Goal: Task Accomplishment & Management: Manage account settings

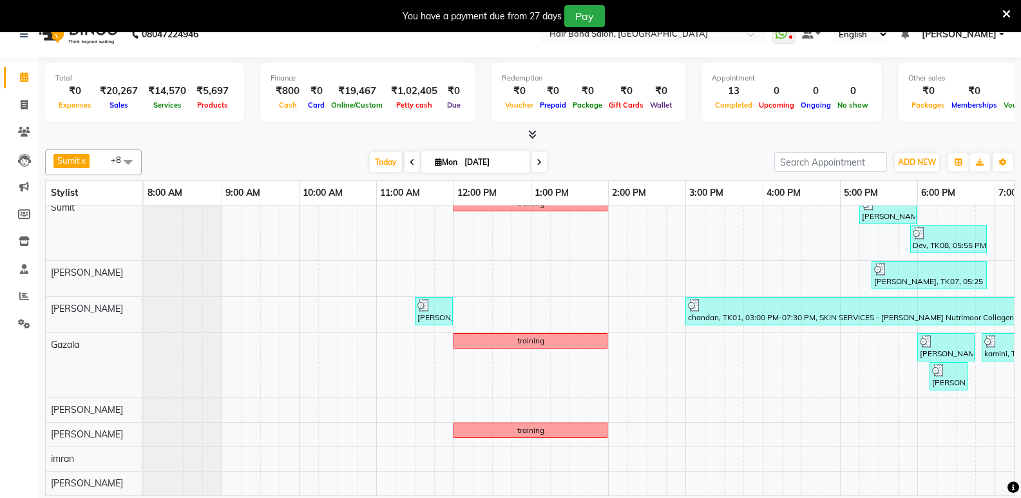
scroll to position [32, 0]
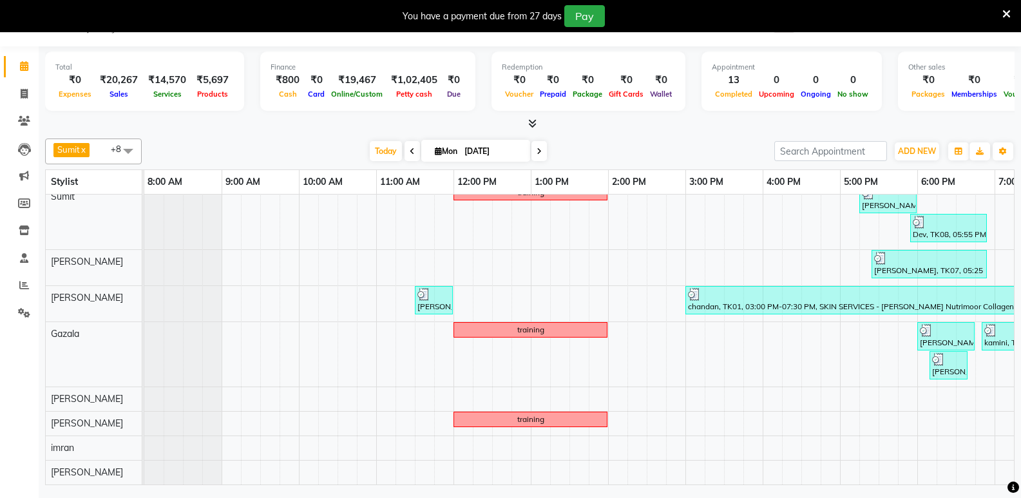
click at [755, 473] on div "training chandan, TK01, 02:00 PM-03:00 PM, TEXTURE SERVICES - Kerastase Retuals…" at bounding box center [723, 317] width 1159 height 336
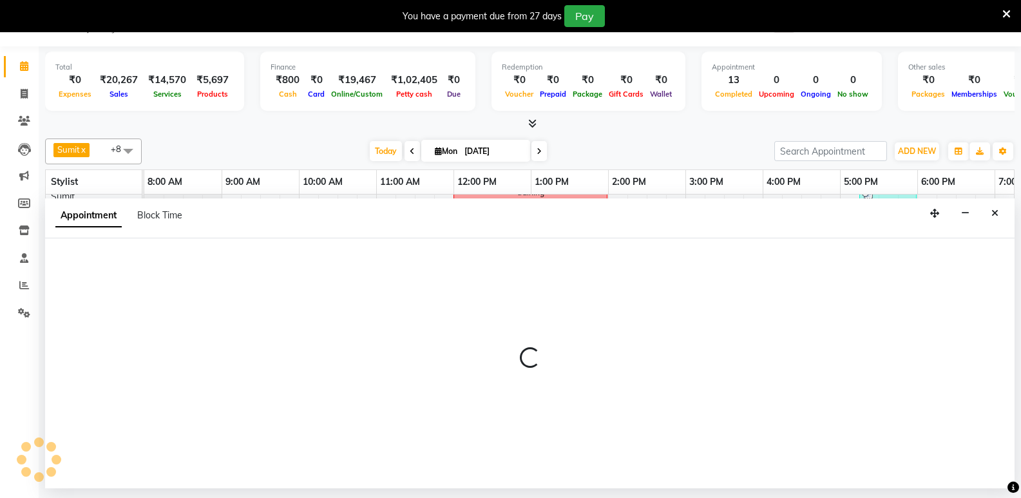
select select "90318"
select select "945"
select select "tentative"
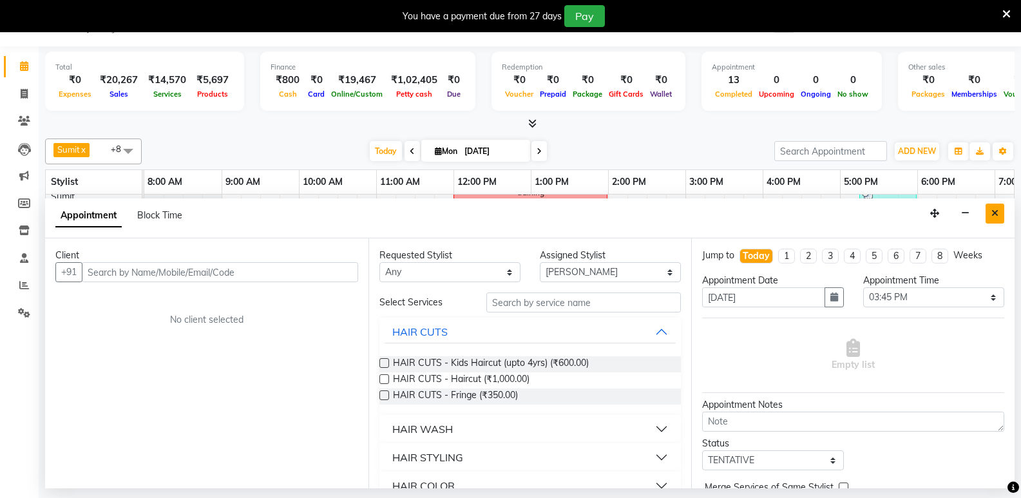
click at [995, 211] on icon "Close" at bounding box center [994, 213] width 7 height 9
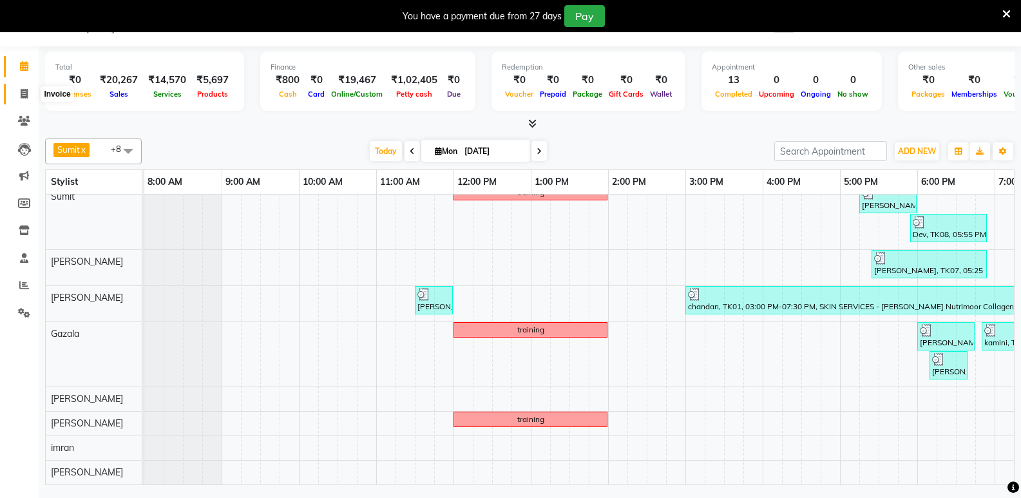
click at [22, 93] on icon at bounding box center [24, 94] width 7 height 10
select select "service"
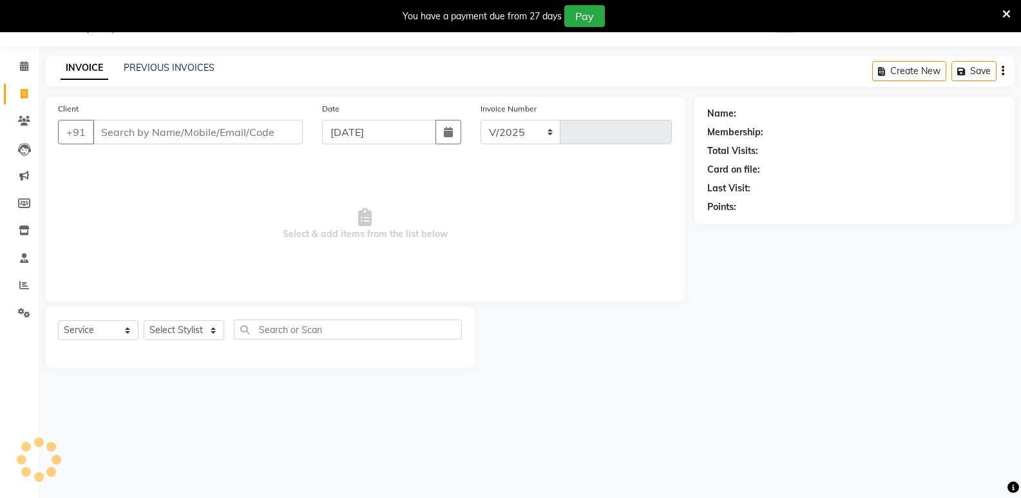
select select "8721"
type input "0275"
click at [189, 131] on input "Client" at bounding box center [198, 132] width 210 height 24
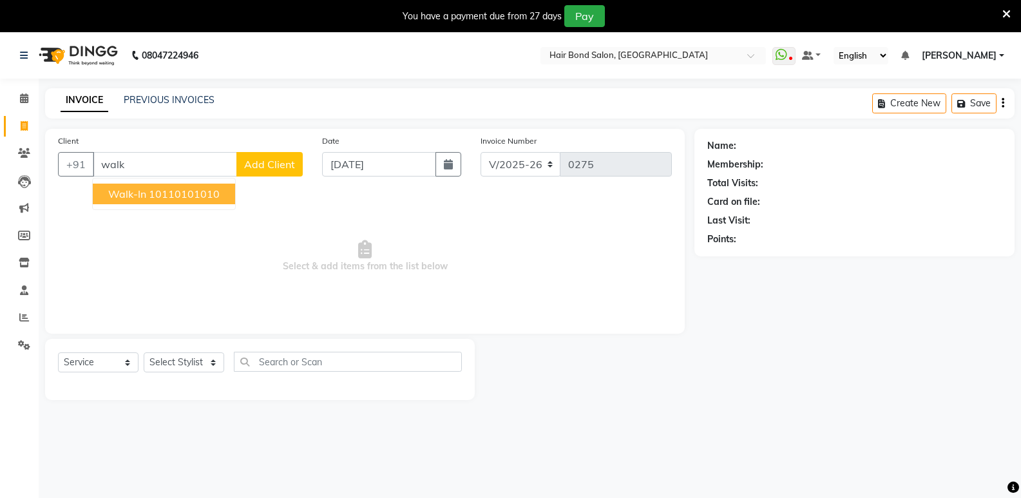
click at [220, 192] on button "walk-in 10110101010" at bounding box center [164, 194] width 142 height 21
type input "10110101010"
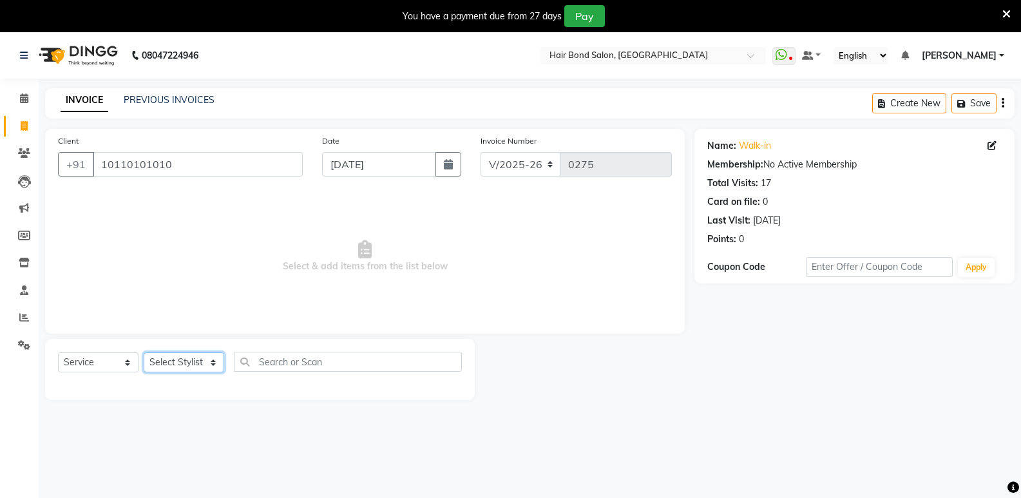
click at [191, 363] on select "Select Stylist [PERSON_NAME] [PERSON_NAME] [PERSON_NAME] [PERSON_NAME] khende […" at bounding box center [184, 362] width 81 height 20
select select "88858"
click at [144, 352] on select "Select Stylist [PERSON_NAME] [PERSON_NAME] [PERSON_NAME] [PERSON_NAME] khende […" at bounding box center [184, 362] width 81 height 20
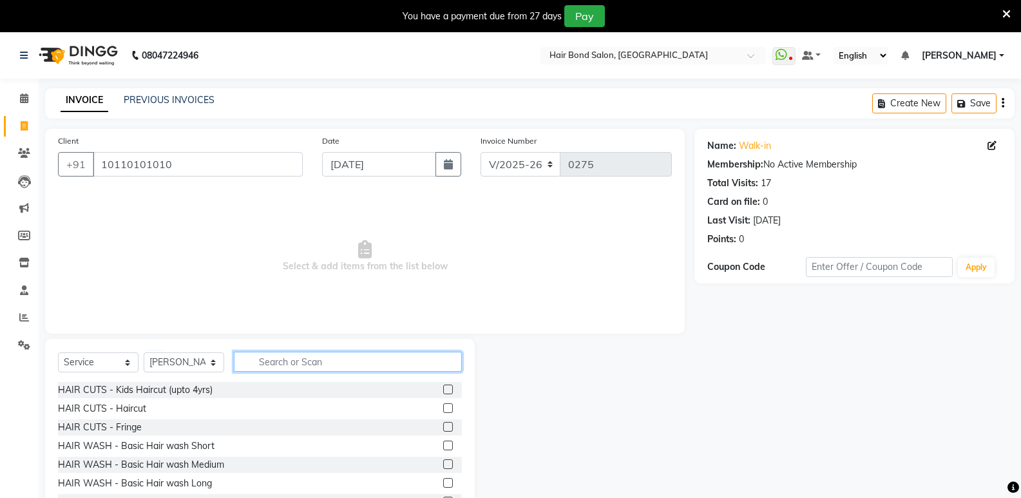
click at [285, 357] on input "text" at bounding box center [348, 362] width 228 height 20
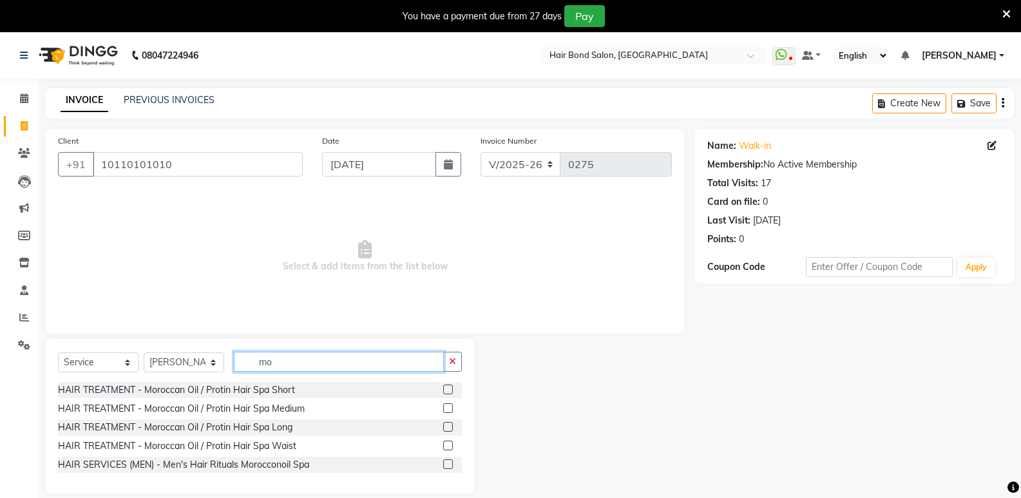
type input "m"
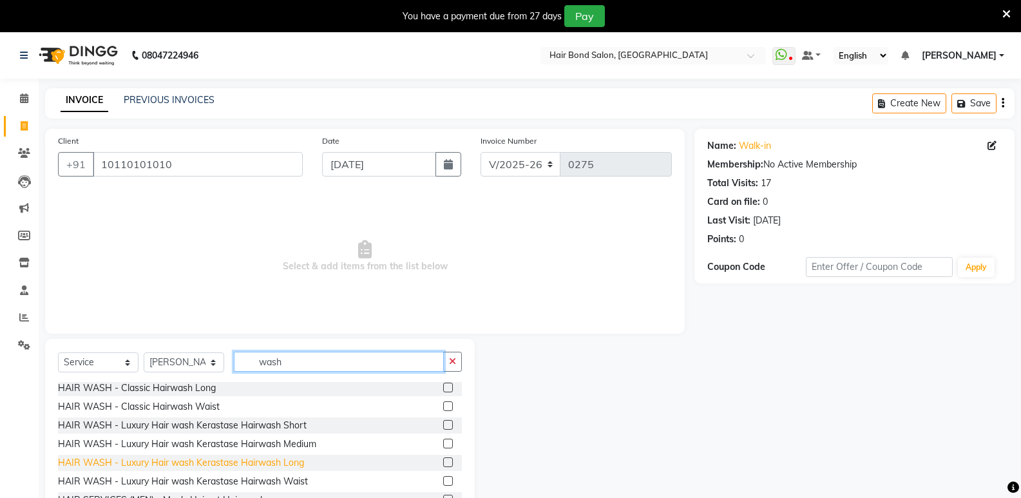
scroll to position [50, 0]
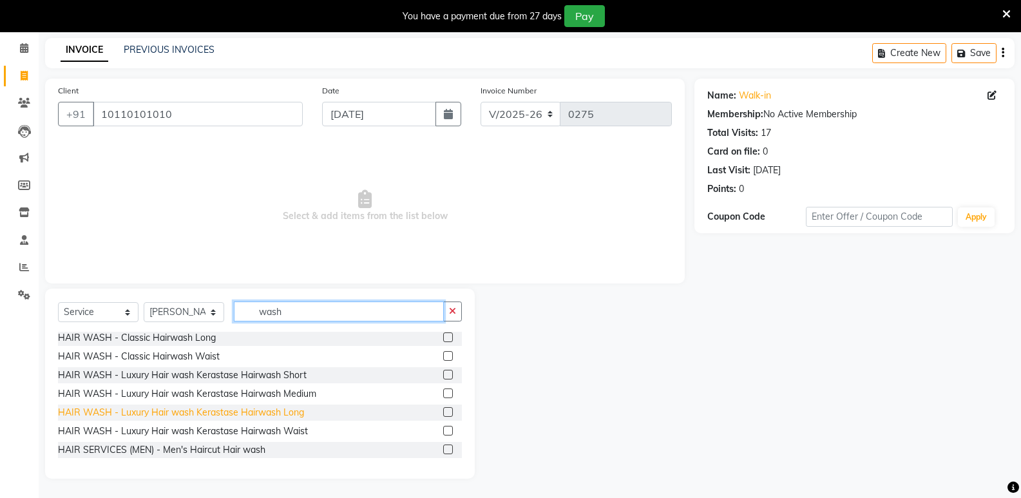
type input "wash"
click at [245, 412] on div "HAIR WASH - Luxury Hair wash Kerastase Hairwash Long" at bounding box center [181, 413] width 246 height 14
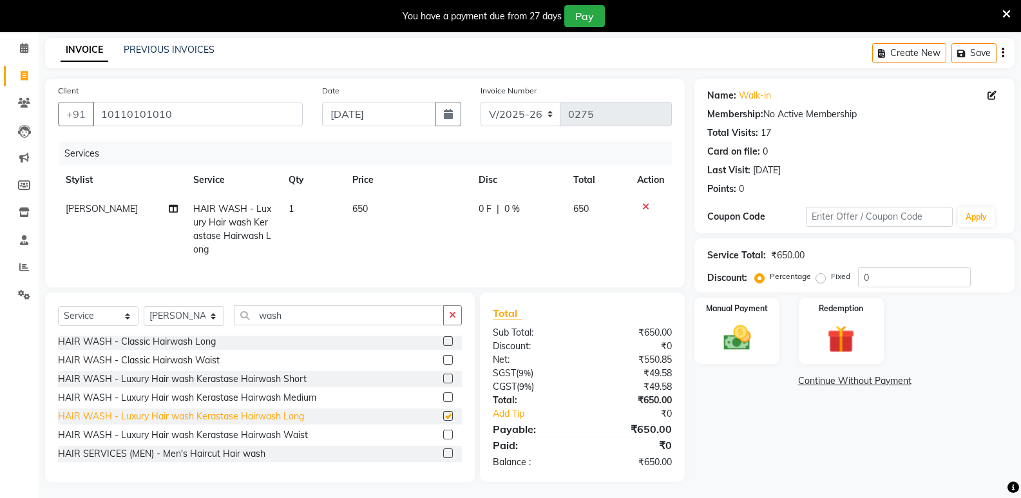
checkbox input "false"
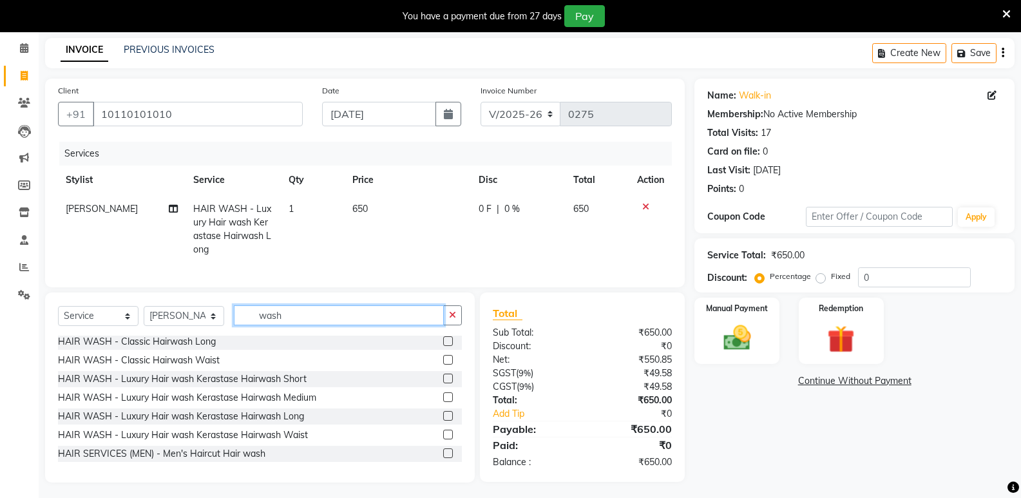
click at [332, 321] on input "wash" at bounding box center [339, 315] width 210 height 20
type input "w"
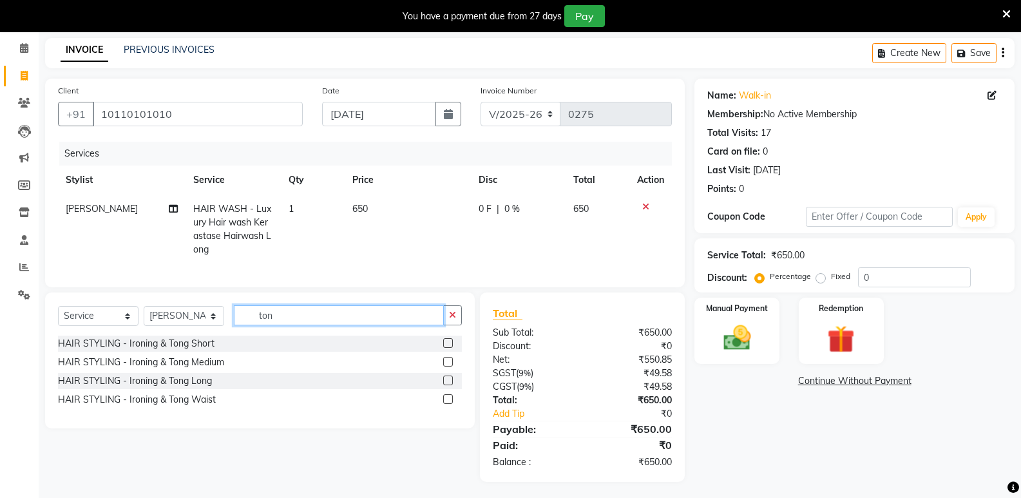
scroll to position [0, 0]
type input "tong"
click at [450, 385] on label at bounding box center [448, 380] width 10 height 10
click at [450, 385] on input "checkbox" at bounding box center [447, 381] width 8 height 8
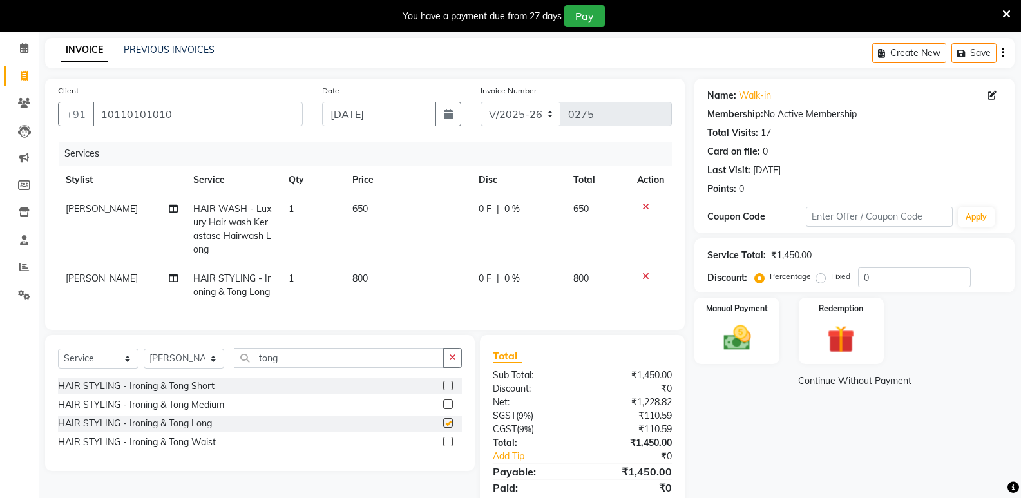
checkbox input "false"
click at [444, 446] on label at bounding box center [448, 442] width 10 height 10
click at [444, 446] on input "checkbox" at bounding box center [447, 442] width 8 height 8
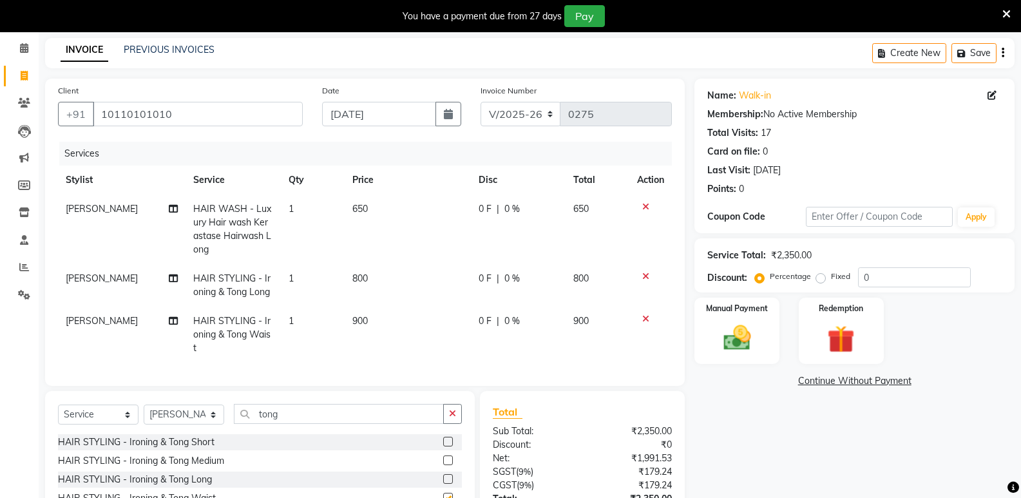
checkbox input "false"
click at [644, 318] on icon at bounding box center [645, 318] width 7 height 9
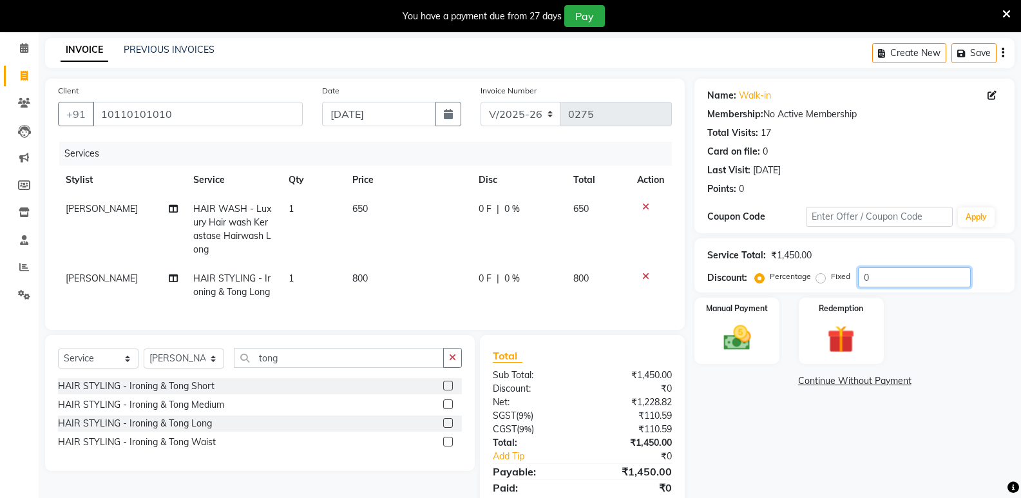
click at [860, 274] on input "0" at bounding box center [914, 277] width 113 height 20
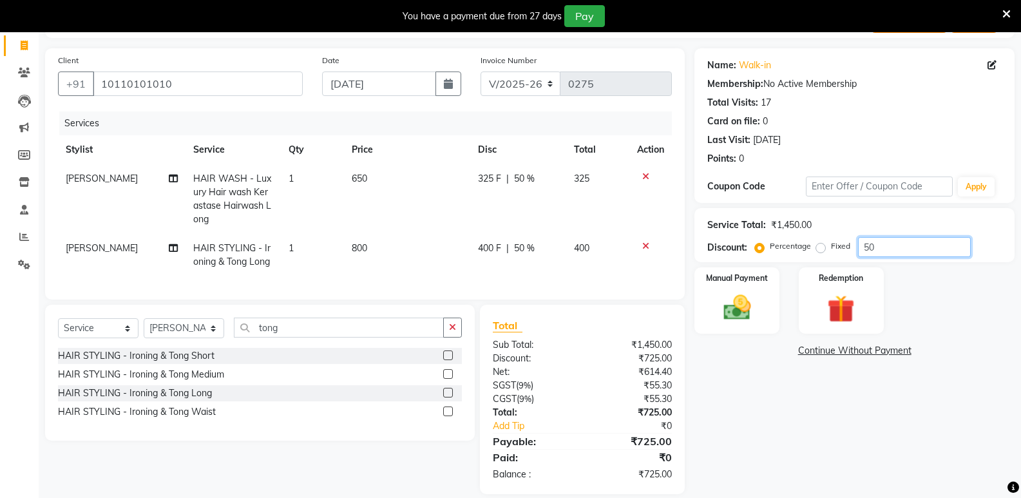
scroll to position [106, 0]
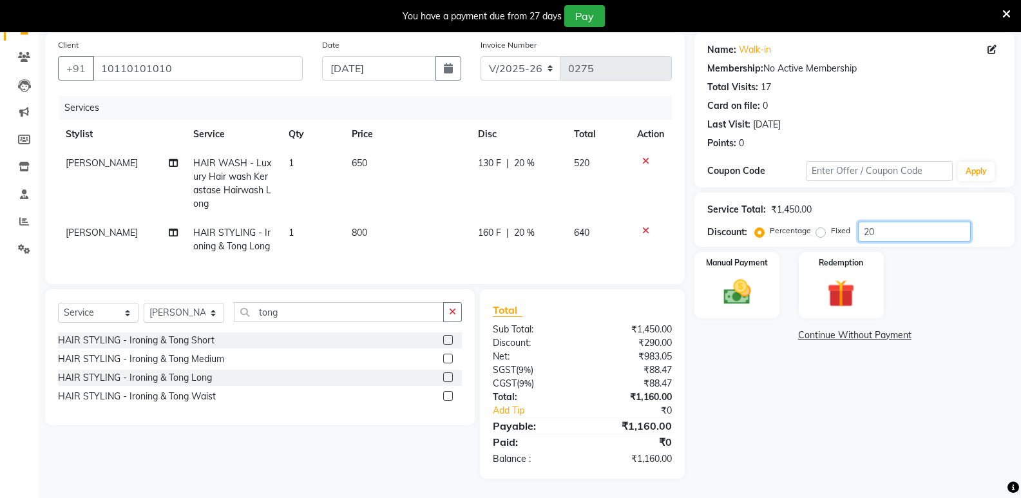
type input "20"
click at [721, 276] on img at bounding box center [737, 292] width 46 height 33
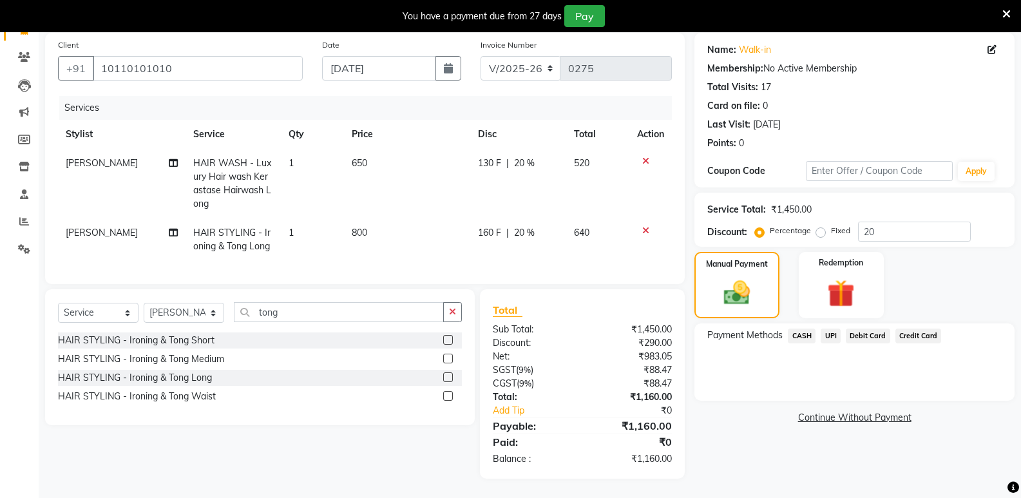
click at [856, 328] on span "Debit Card" at bounding box center [868, 335] width 44 height 15
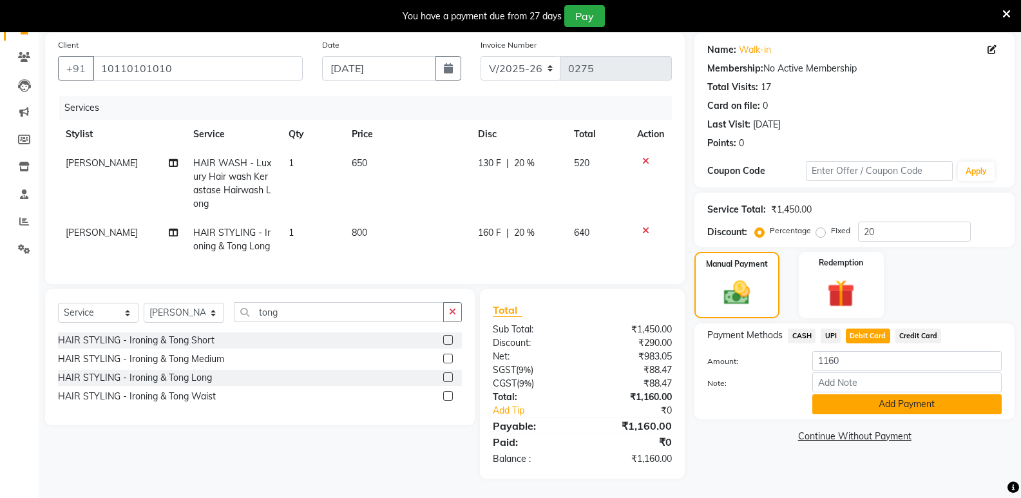
click at [866, 399] on button "Add Payment" at bounding box center [906, 404] width 189 height 20
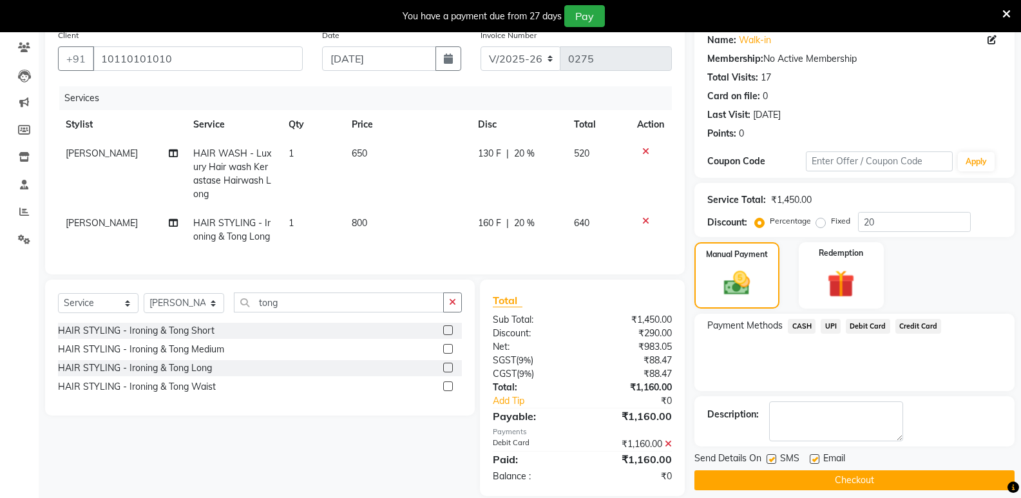
click at [822, 488] on button "Checkout" at bounding box center [854, 480] width 320 height 20
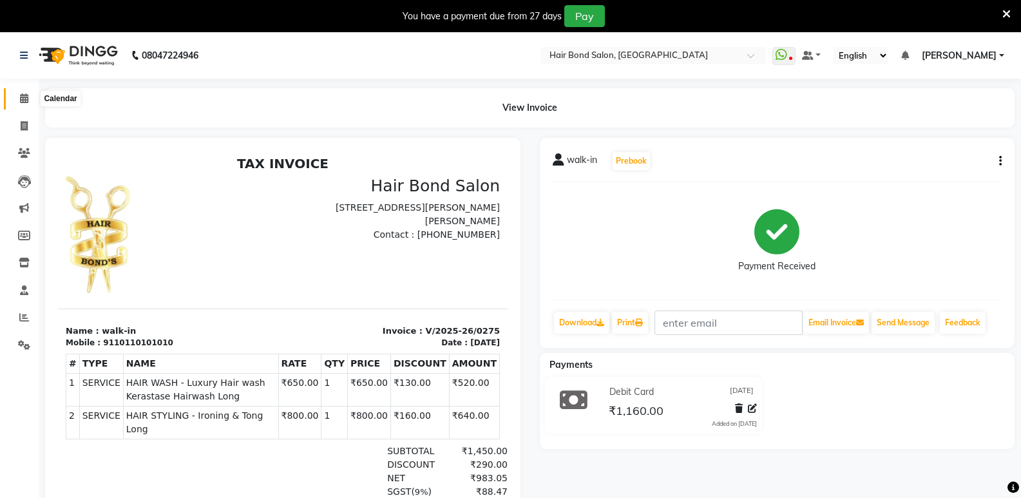
click at [23, 102] on icon at bounding box center [24, 98] width 8 height 10
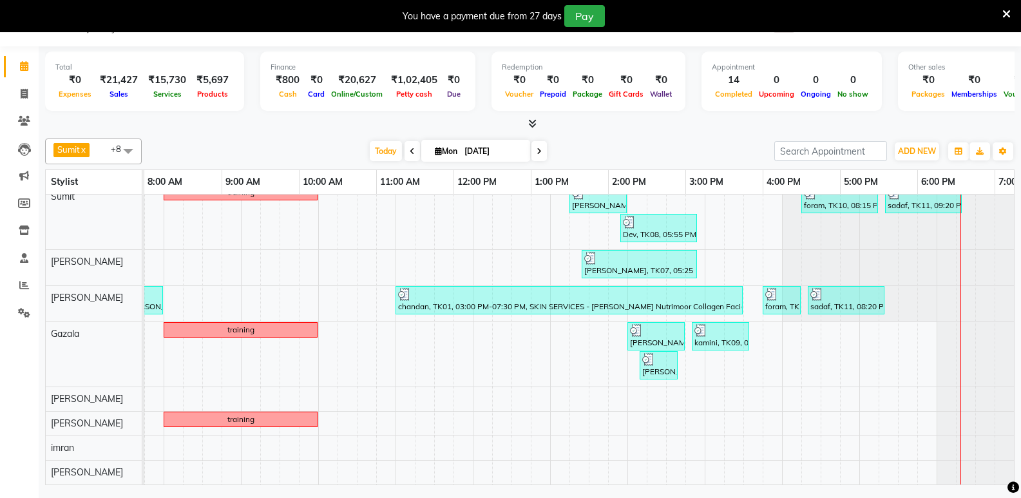
scroll to position [0, 290]
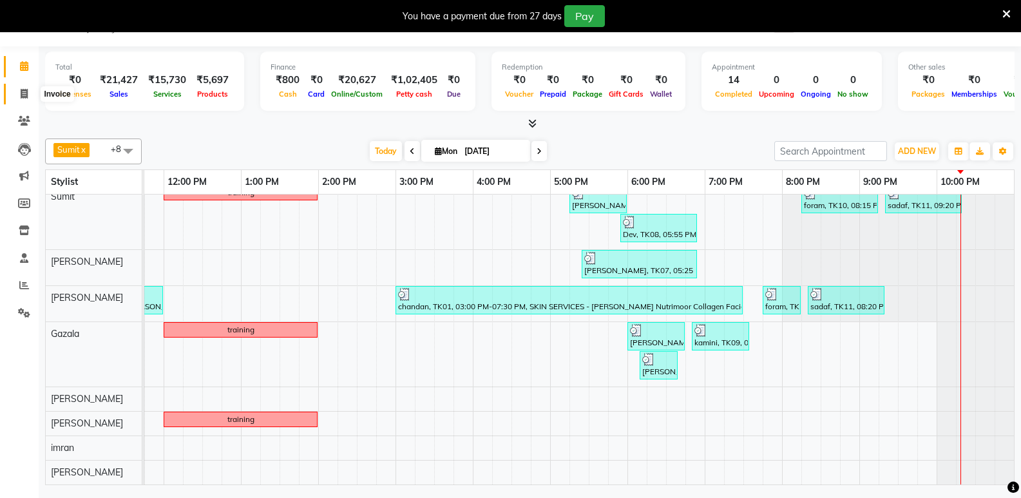
click at [18, 97] on span at bounding box center [24, 94] width 23 height 15
select select "service"
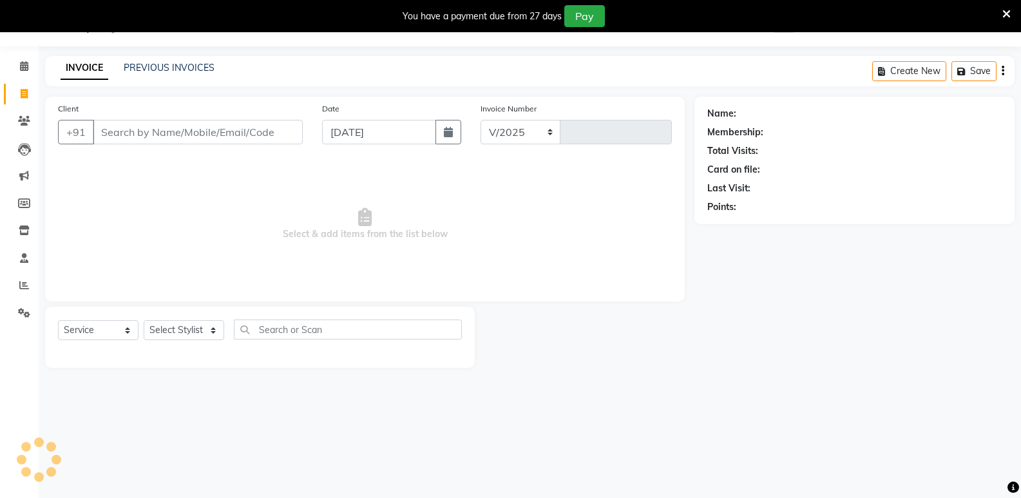
select select "8721"
type input "0276"
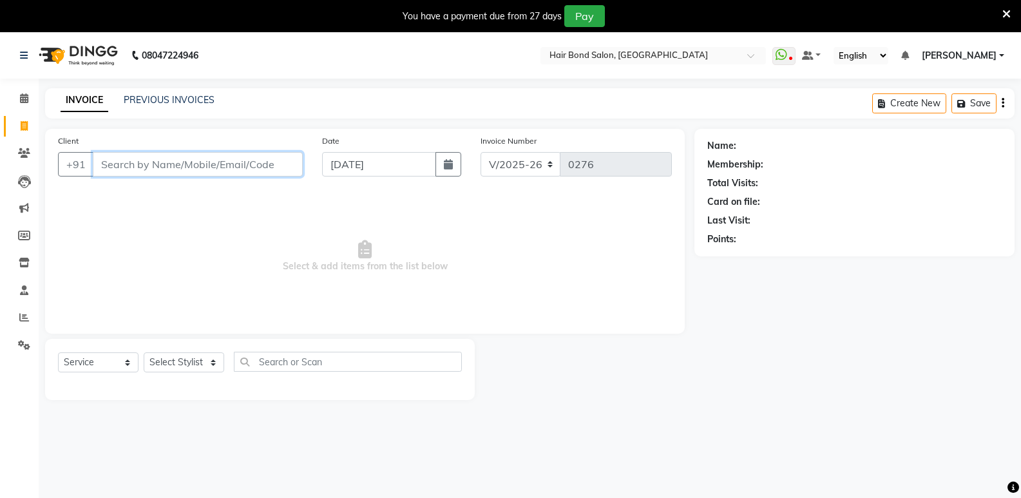
scroll to position [32, 0]
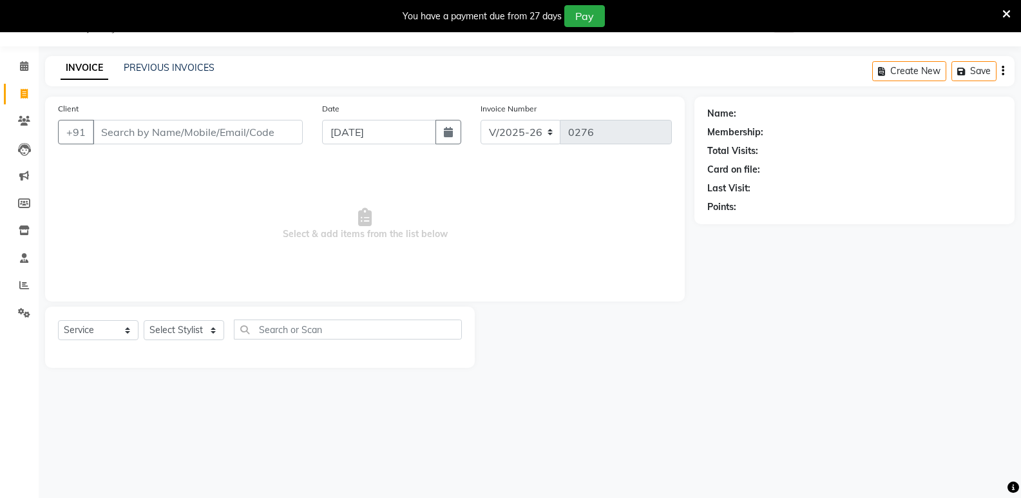
click at [1002, 10] on icon at bounding box center [1006, 14] width 8 height 12
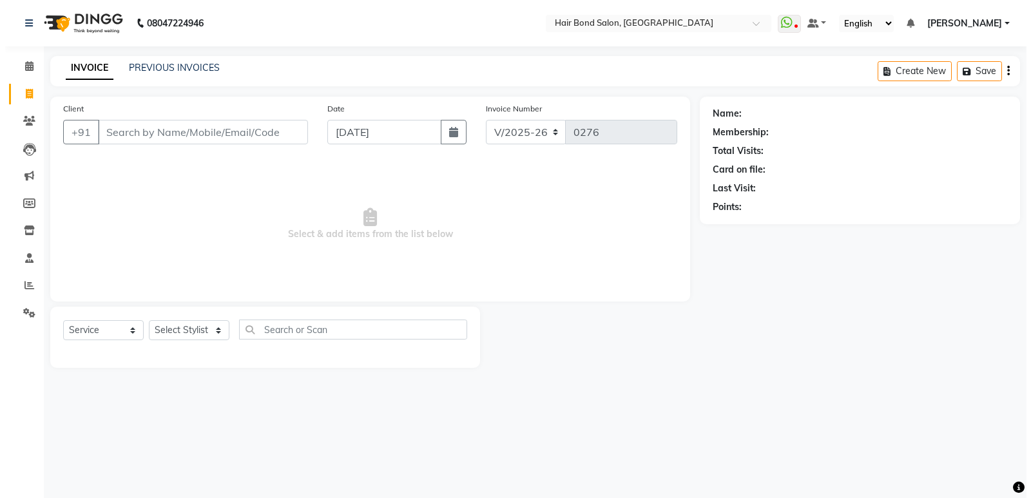
scroll to position [0, 0]
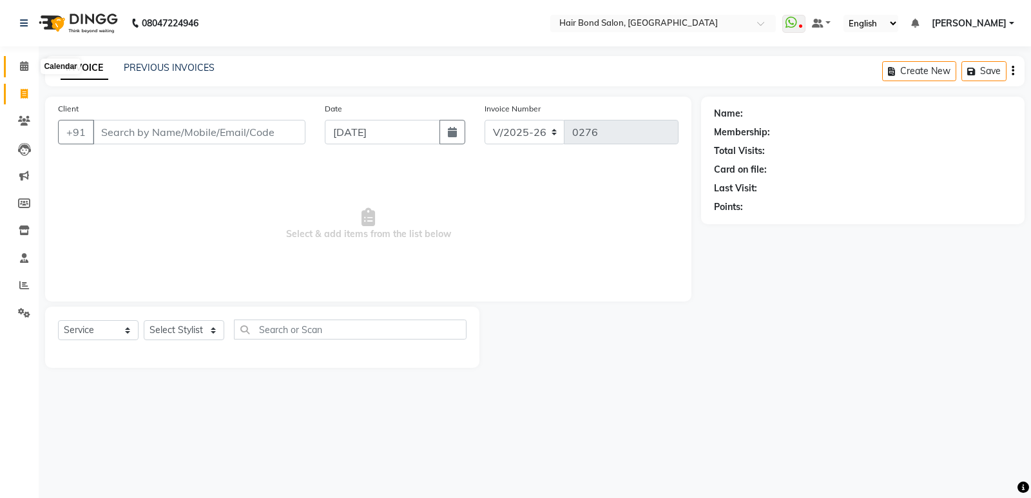
click at [21, 68] on icon at bounding box center [24, 66] width 8 height 10
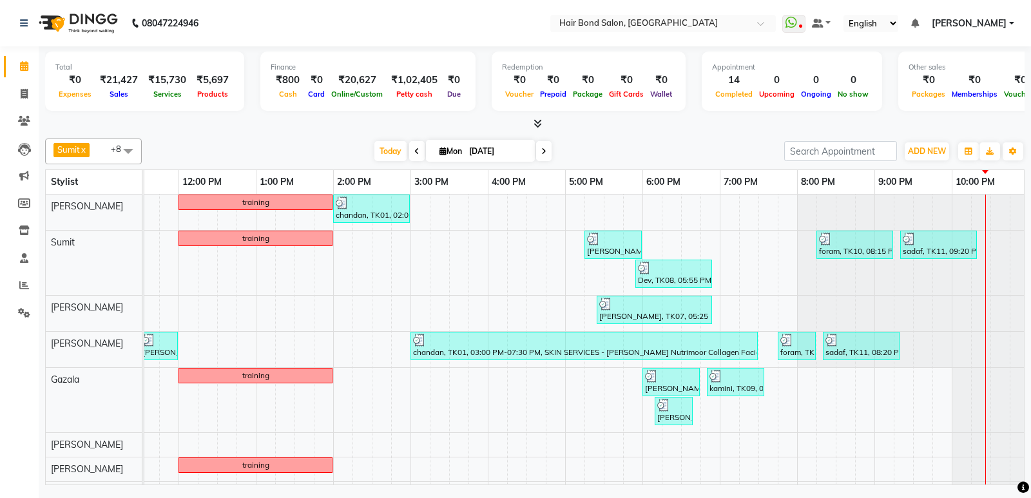
click at [128, 152] on span at bounding box center [128, 150] width 26 height 24
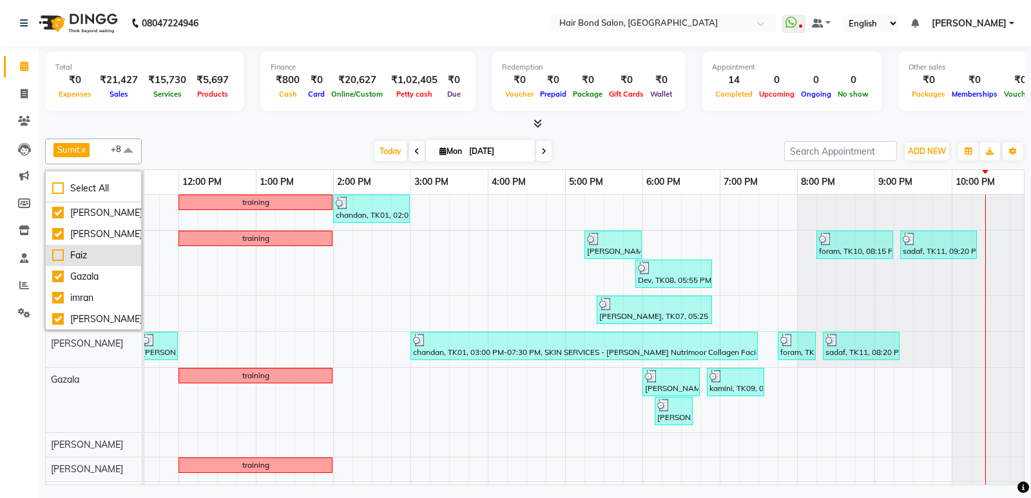
click at [59, 262] on div "Faiz" at bounding box center [93, 256] width 82 height 14
checkbox input "true"
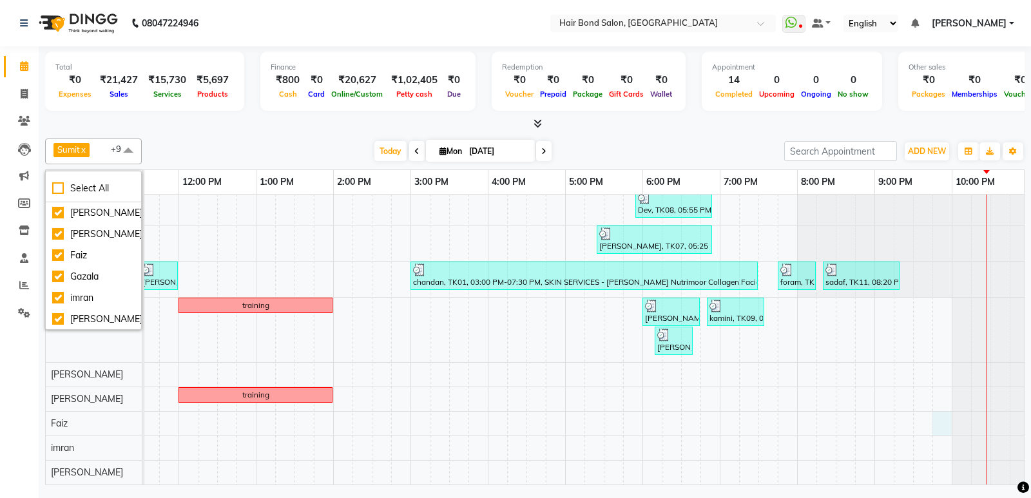
click at [940, 407] on div "training chandan, TK01, 02:00 PM-03:00 PM, TEXTURE SERVICES - Kerastase Retuals…" at bounding box center [448, 304] width 1159 height 360
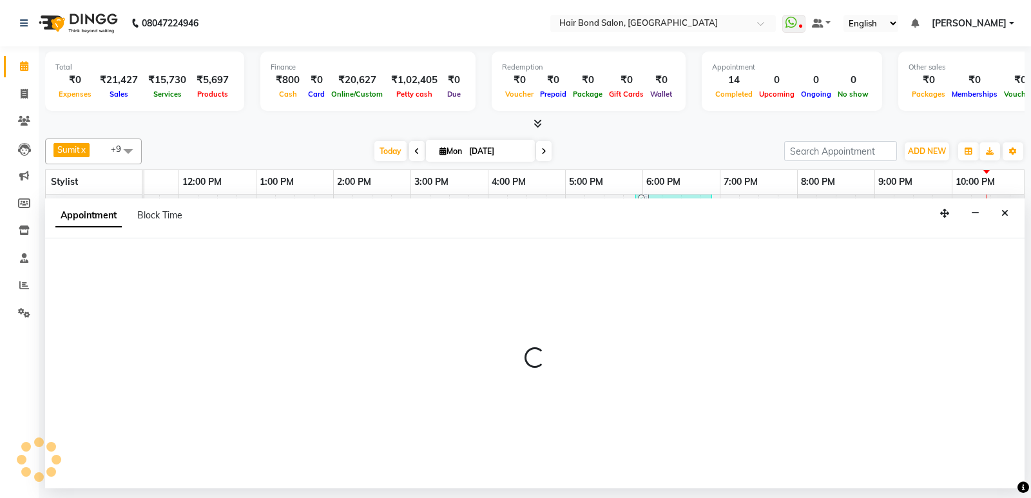
select select "88834"
select select "1305"
select select "tentative"
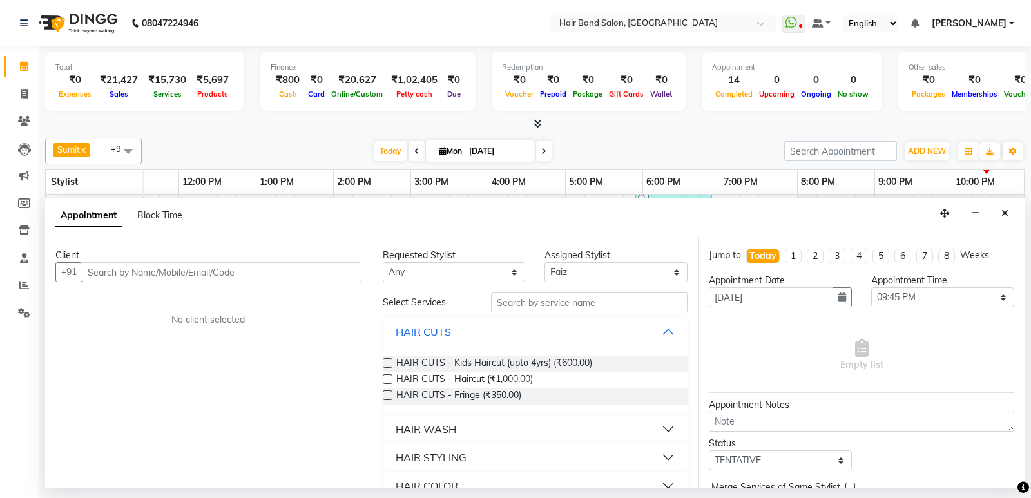
click at [230, 256] on div "Client" at bounding box center [208, 256] width 306 height 14
click at [222, 272] on input "text" at bounding box center [222, 272] width 280 height 20
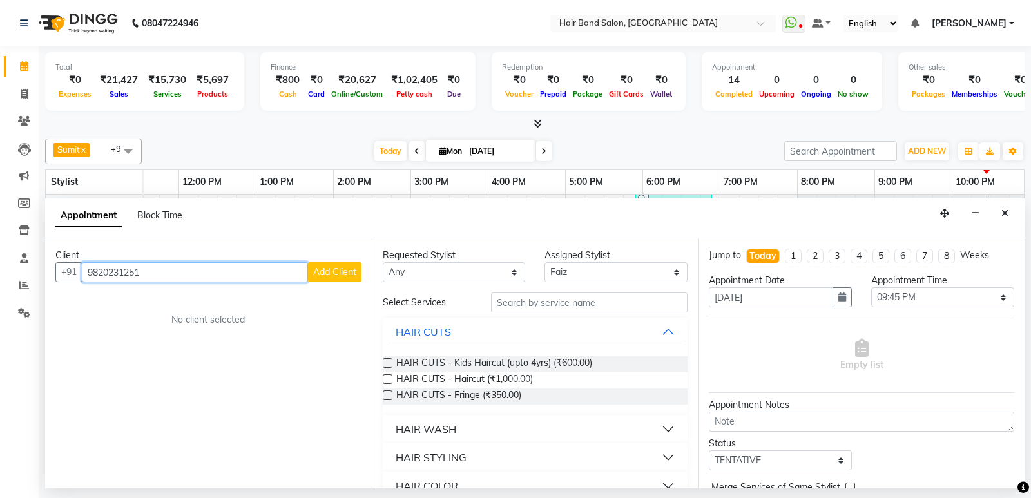
type input "9820231251"
click at [328, 271] on span "Add Client" at bounding box center [334, 272] width 43 height 12
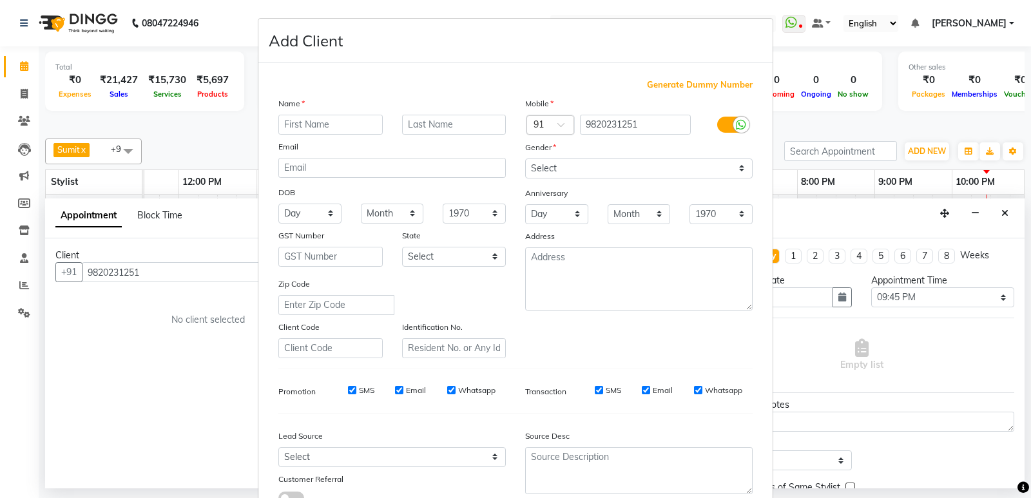
click at [313, 124] on input "text" at bounding box center [330, 125] width 104 height 20
type input "jatin"
click at [424, 126] on input "text" at bounding box center [454, 125] width 104 height 20
type input "soni"
click at [594, 160] on select "Select [DEMOGRAPHIC_DATA] [DEMOGRAPHIC_DATA] Other Prefer Not To Say" at bounding box center [638, 168] width 227 height 20
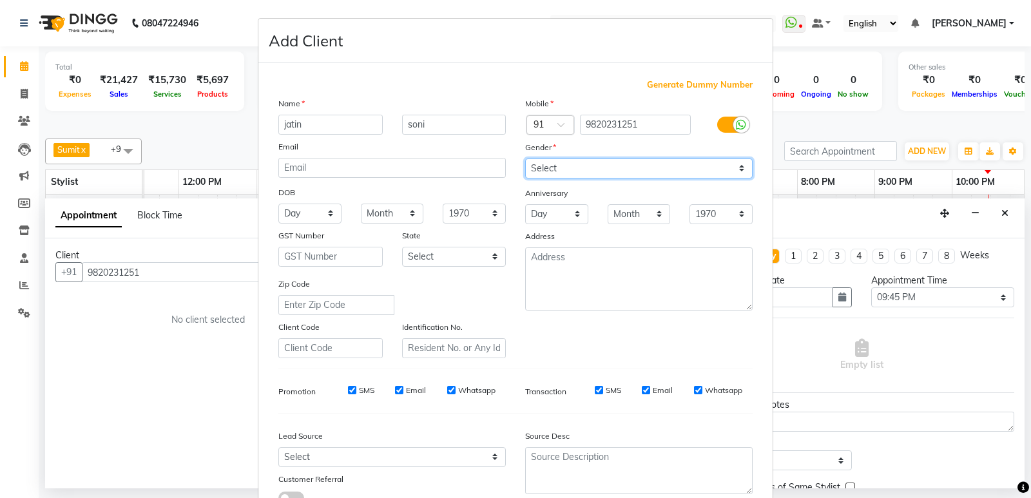
select select "[DEMOGRAPHIC_DATA]"
click at [525, 158] on select "Select [DEMOGRAPHIC_DATA] [DEMOGRAPHIC_DATA] Other Prefer Not To Say" at bounding box center [638, 168] width 227 height 20
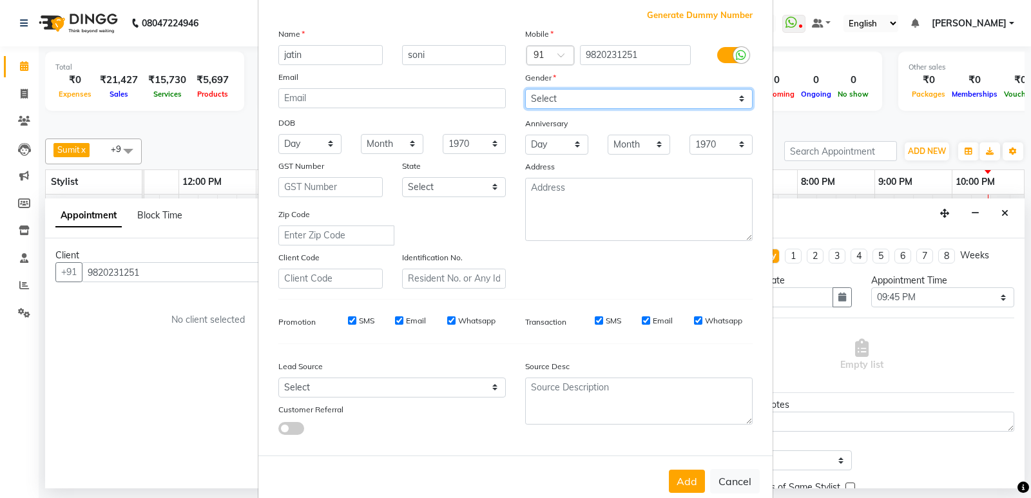
scroll to position [97, 0]
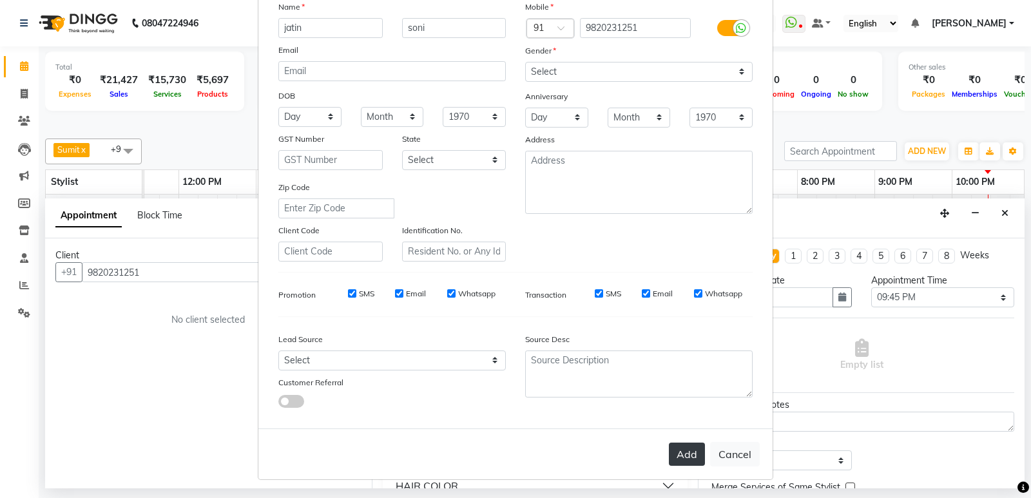
click at [683, 457] on button "Add" at bounding box center [687, 453] width 36 height 23
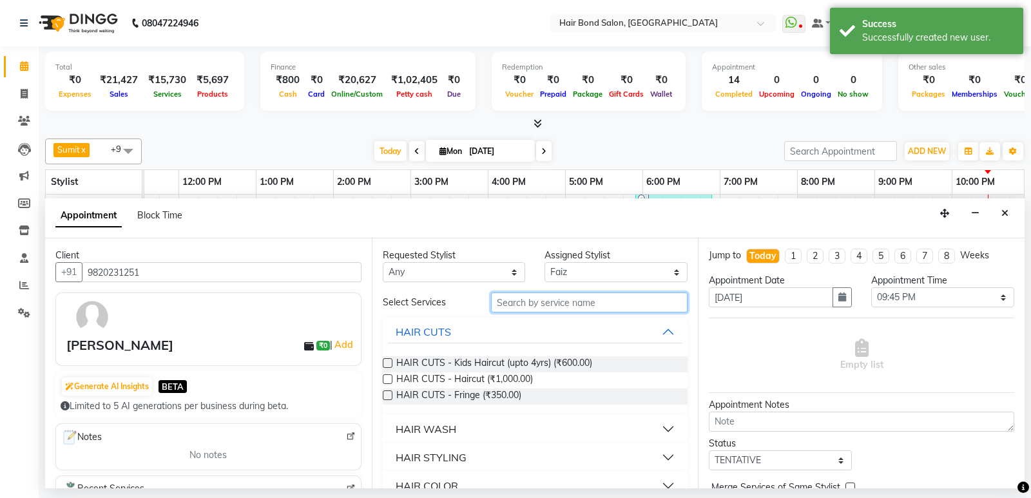
drag, startPoint x: 596, startPoint y: 298, endPoint x: 602, endPoint y: 294, distance: 7.3
click at [602, 294] on input "text" at bounding box center [589, 302] width 197 height 20
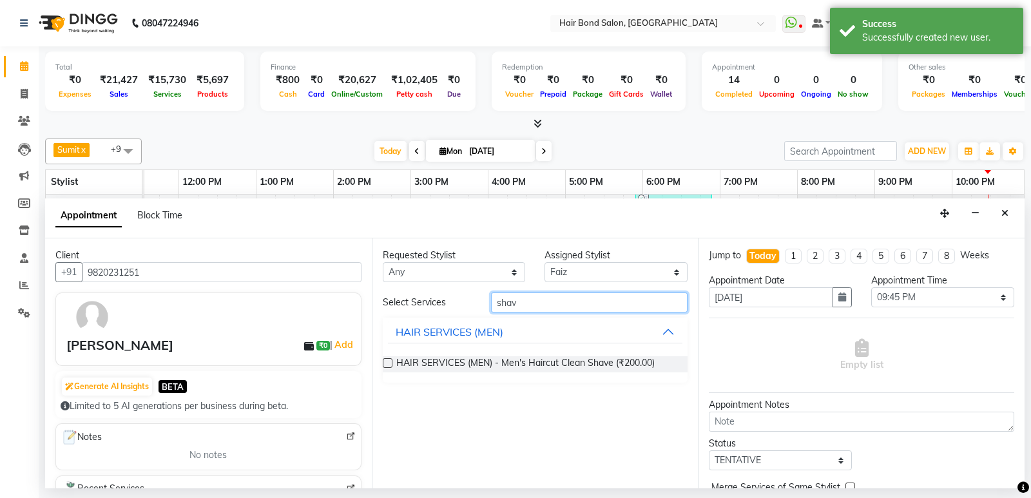
type input "shav"
click at [388, 361] on label at bounding box center [388, 363] width 10 height 10
click at [388, 361] on input "checkbox" at bounding box center [387, 364] width 8 height 8
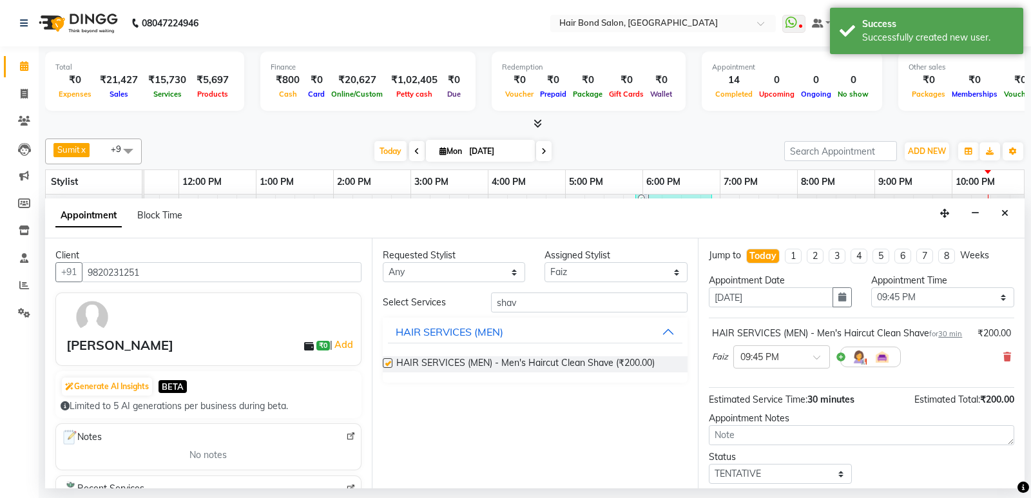
checkbox input "false"
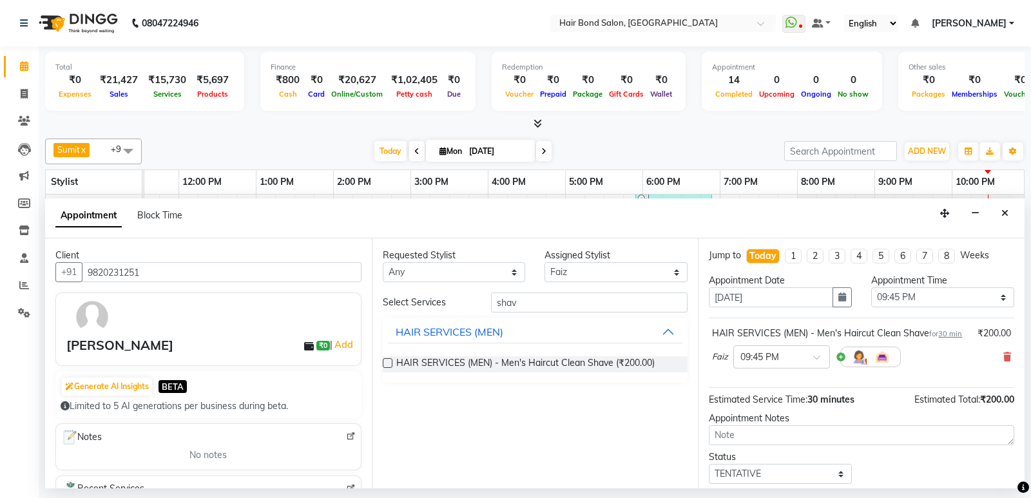
scroll to position [90, 0]
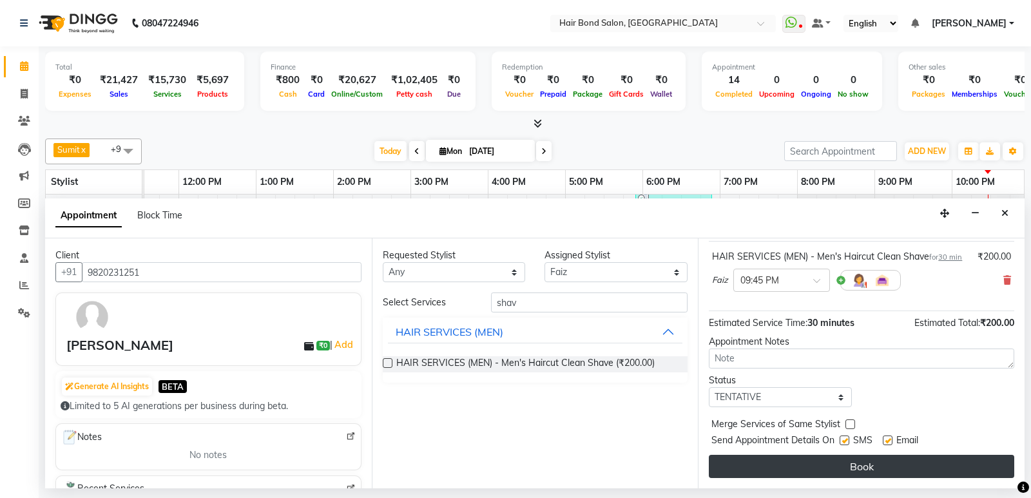
click at [884, 467] on button "Book" at bounding box center [860, 466] width 305 height 23
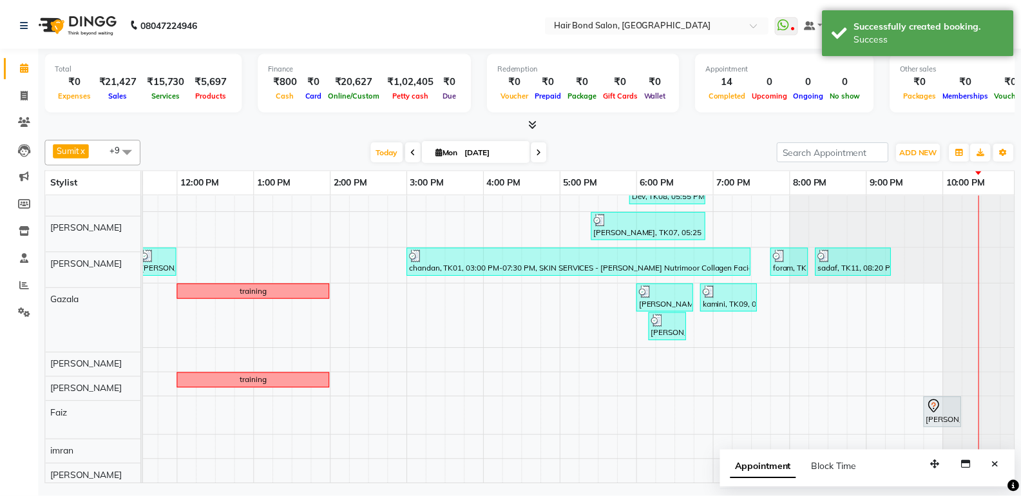
scroll to position [94, 0]
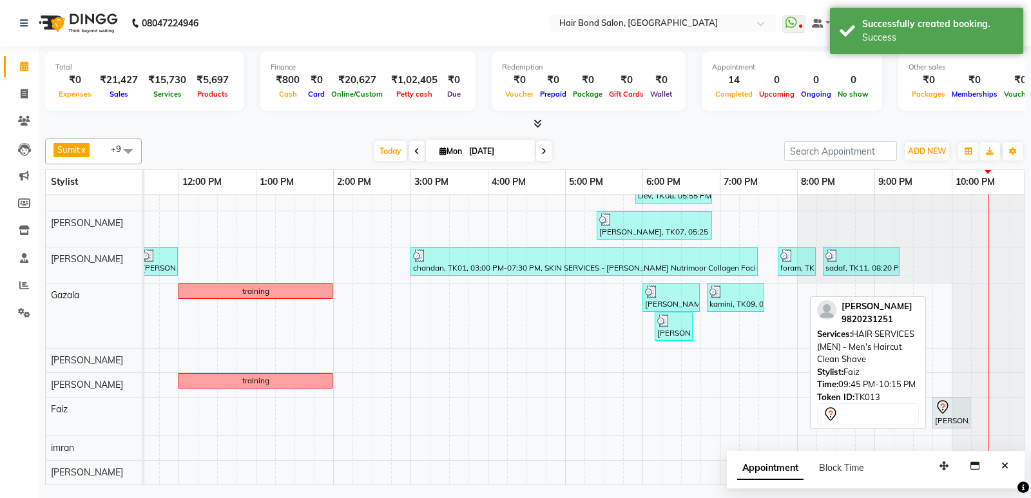
click at [949, 410] on div "[PERSON_NAME], TK13, 09:45 PM-10:15 PM, HAIR SERVICES (MEN) - Men's Haircut Cle…" at bounding box center [950, 412] width 35 height 27
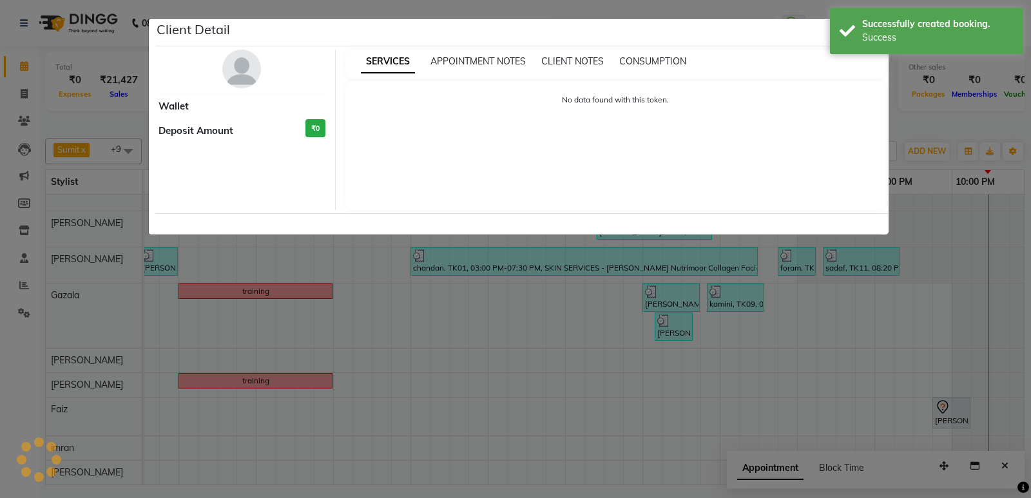
select select "7"
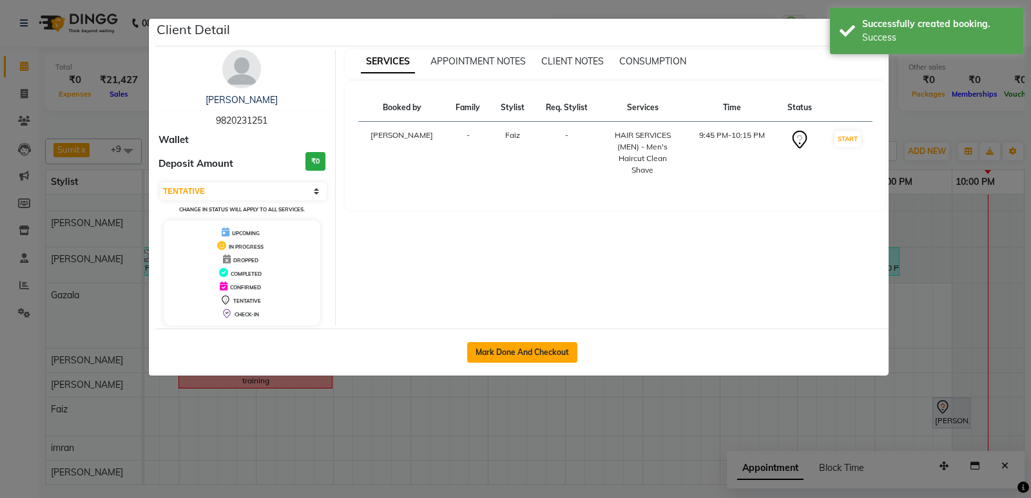
click at [504, 353] on button "Mark Done And Checkout" at bounding box center [522, 352] width 110 height 21
select select "service"
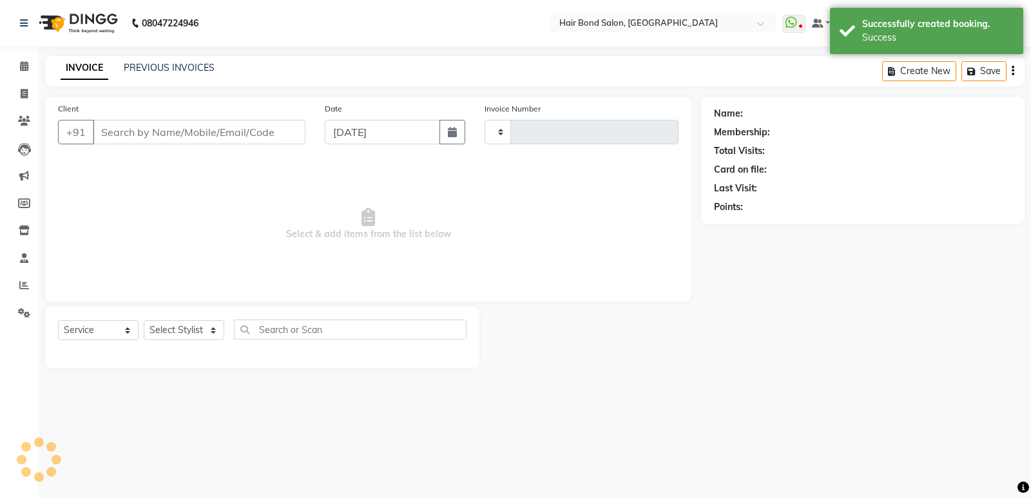
type input "0276"
select select "8721"
type input "9820231251"
select select "88834"
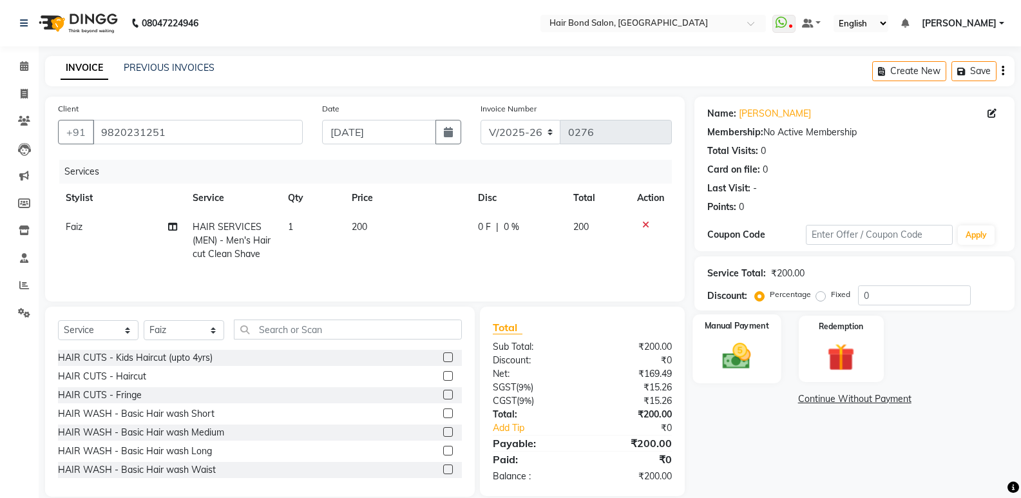
click at [751, 345] on img at bounding box center [737, 355] width 46 height 33
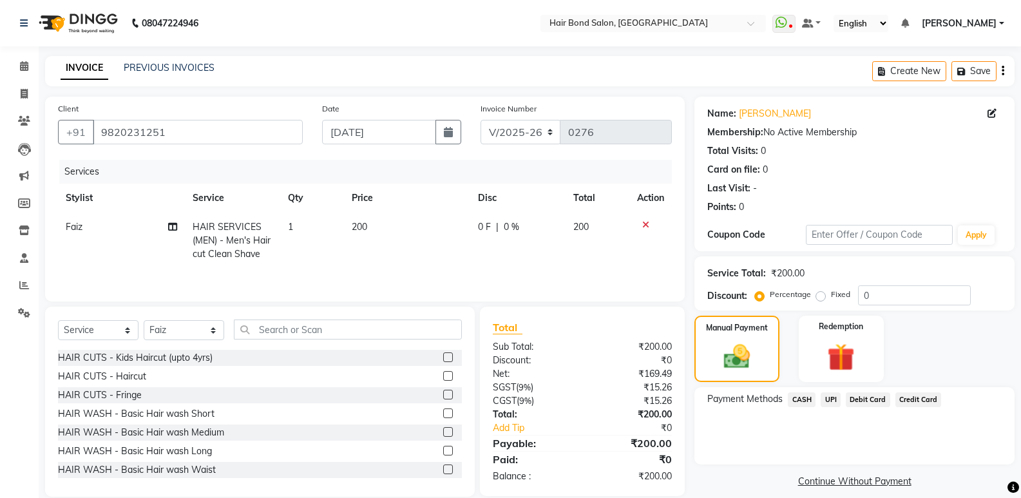
click at [803, 399] on span "CASH" at bounding box center [802, 399] width 28 height 15
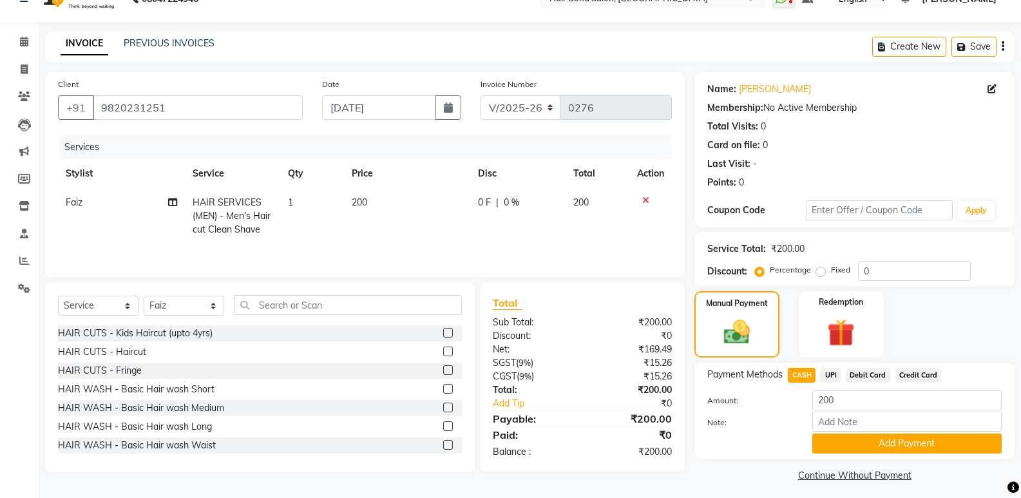
scroll to position [31, 0]
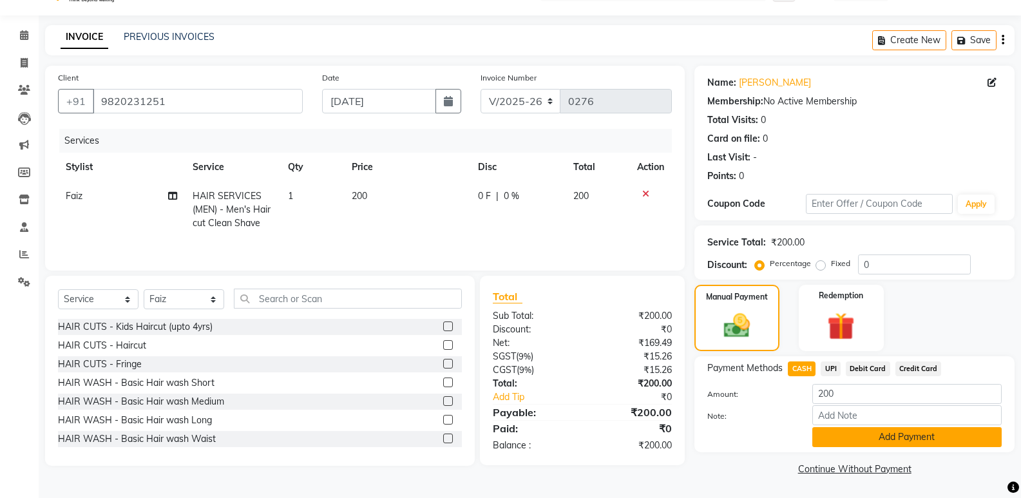
click at [921, 438] on button "Add Payment" at bounding box center [906, 437] width 189 height 20
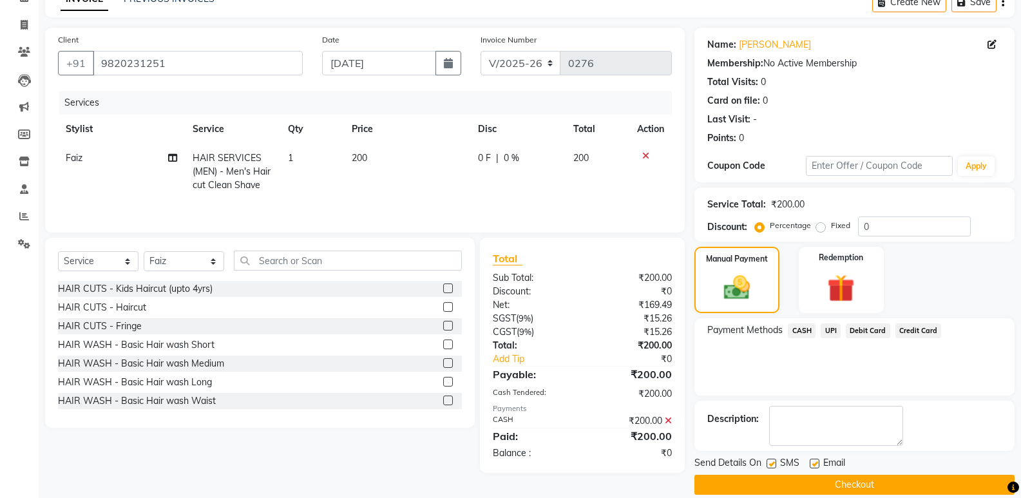
scroll to position [85, 0]
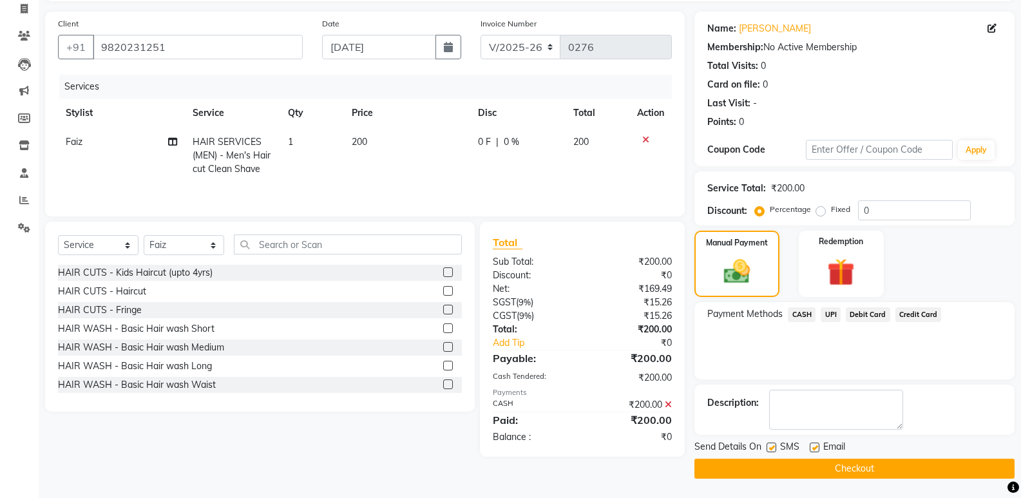
click at [888, 466] on button "Checkout" at bounding box center [854, 469] width 320 height 20
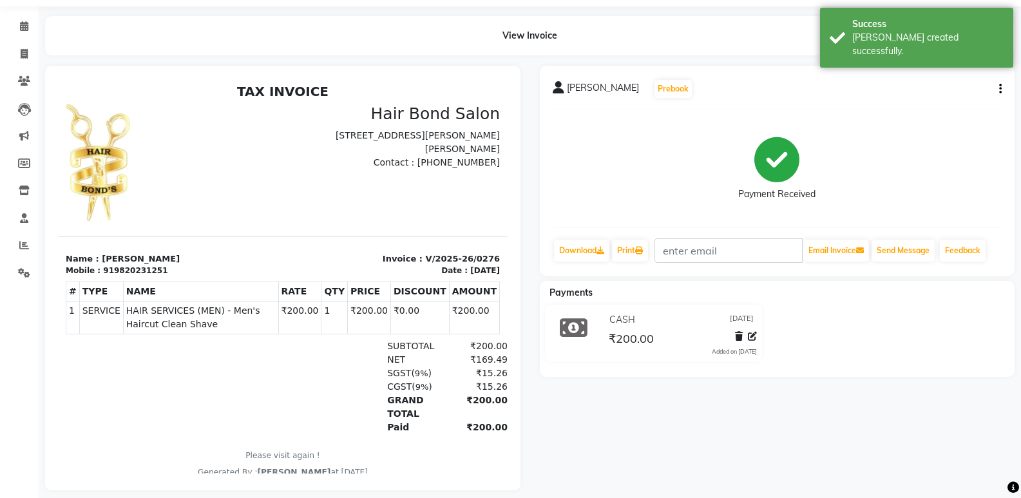
scroll to position [61, 0]
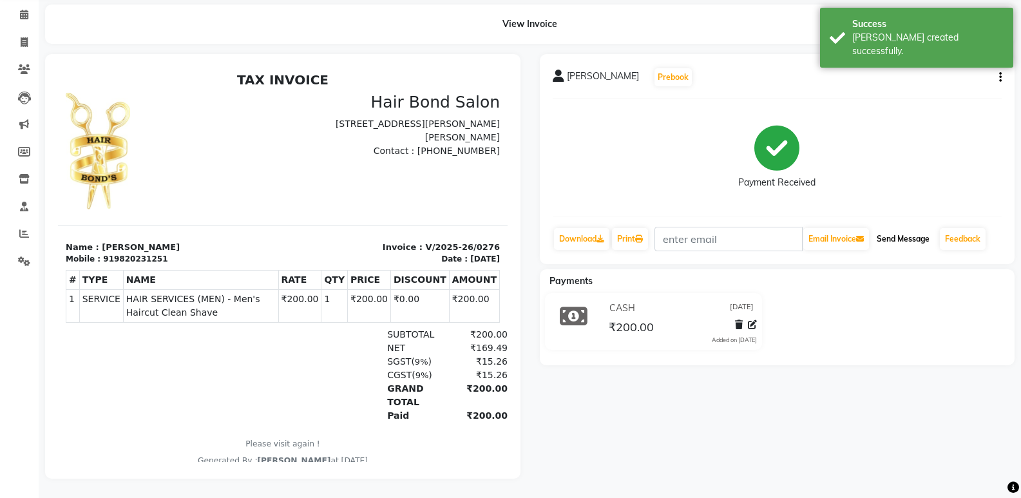
click at [904, 231] on button "Send Message" at bounding box center [902, 239] width 63 height 22
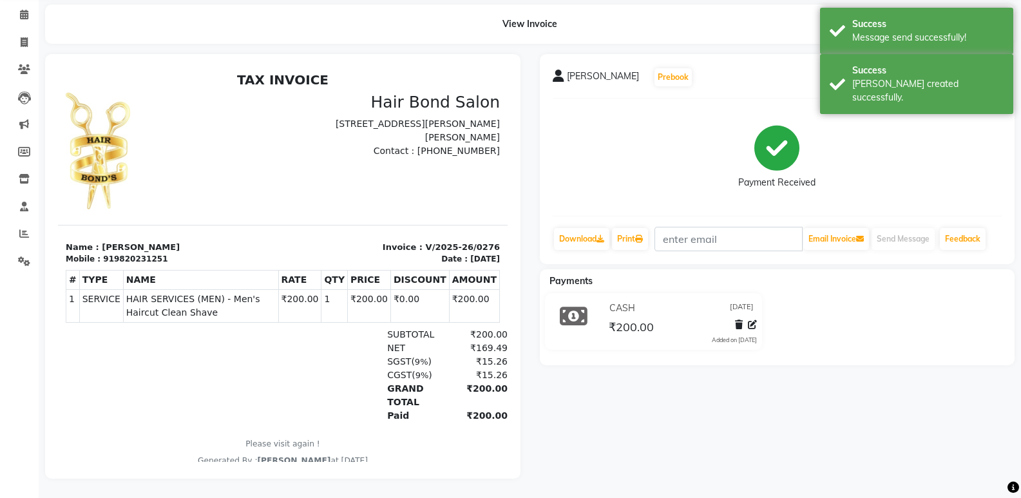
click at [683, 87] on div "[PERSON_NAME] Prebook Payment Received Download Print Email Invoice Send Messag…" at bounding box center [777, 159] width 475 height 210
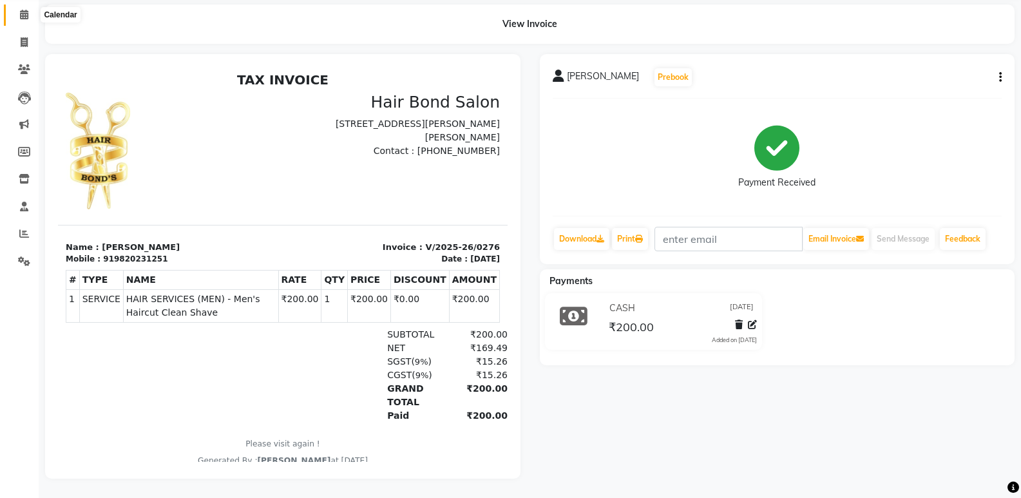
click at [25, 10] on icon at bounding box center [24, 15] width 8 height 10
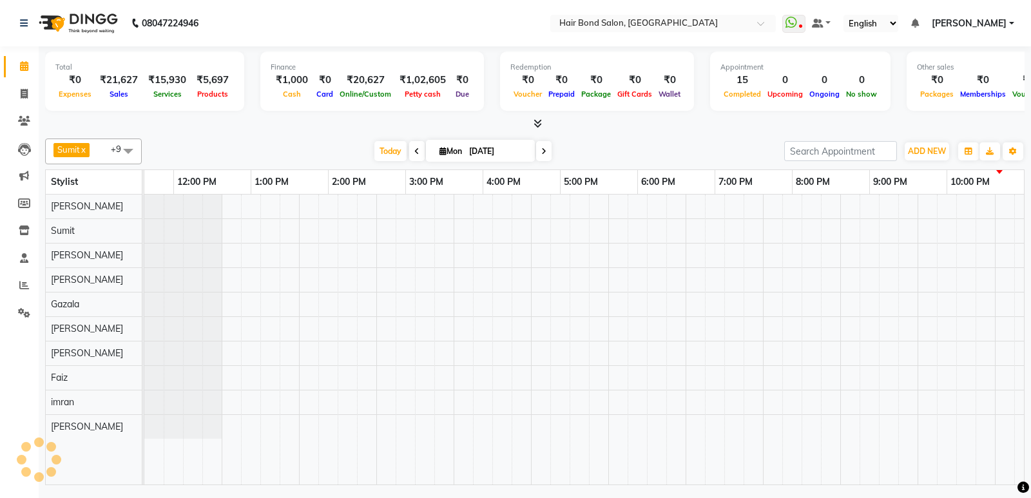
scroll to position [0, 280]
